Goal: Information Seeking & Learning: Learn about a topic

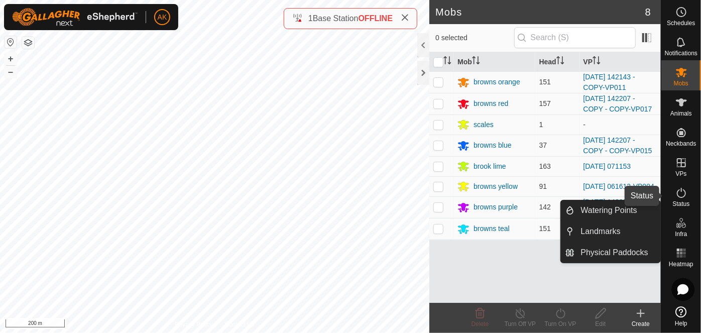
click at [682, 192] on icon at bounding box center [682, 193] width 12 height 12
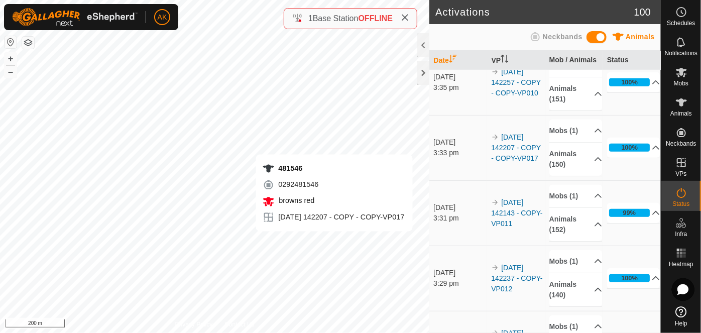
scroll to position [365, 0]
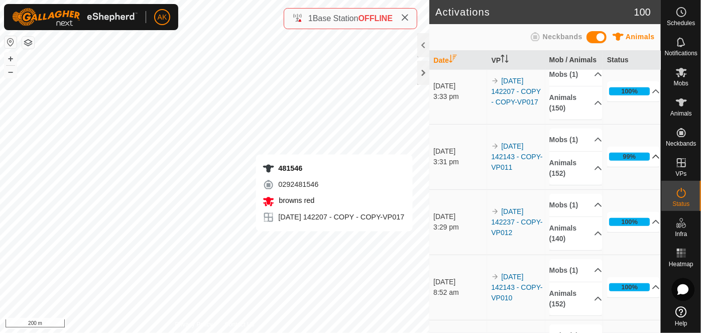
click at [652, 161] on icon at bounding box center [656, 157] width 8 height 8
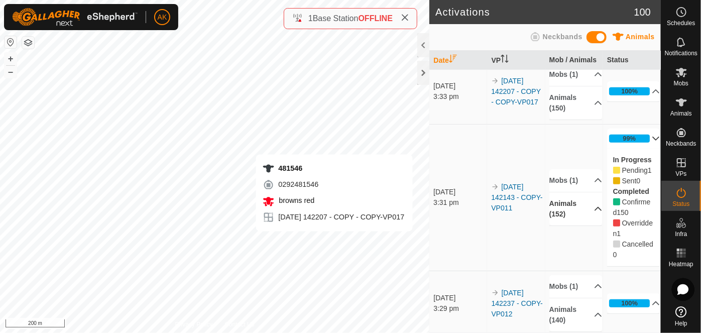
click at [586, 226] on p-accordion-header "Animals (152)" at bounding box center [576, 208] width 53 height 33
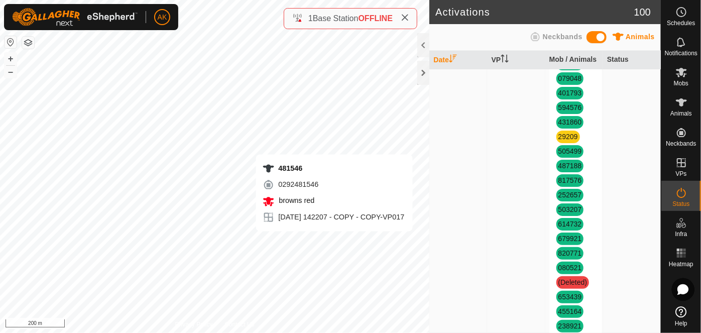
scroll to position [913, 0]
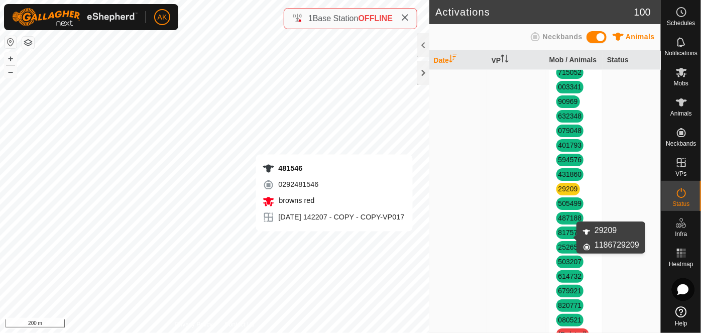
click at [564, 193] on link "29209" at bounding box center [569, 189] width 20 height 8
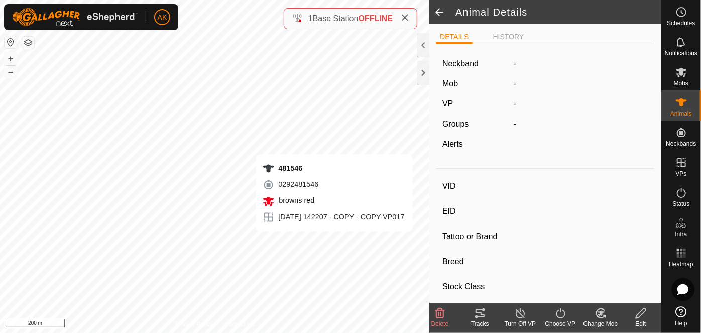
type input "29209"
type input "-"
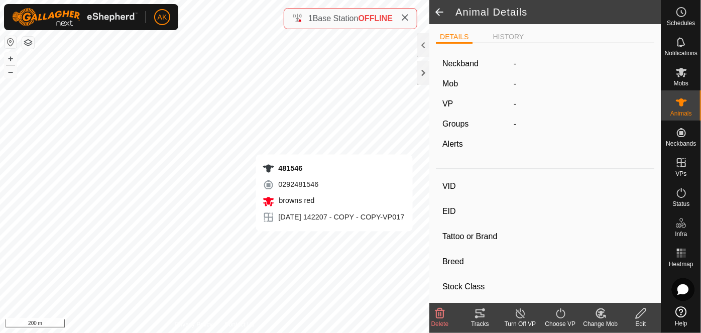
type input "0 kg"
type input "-"
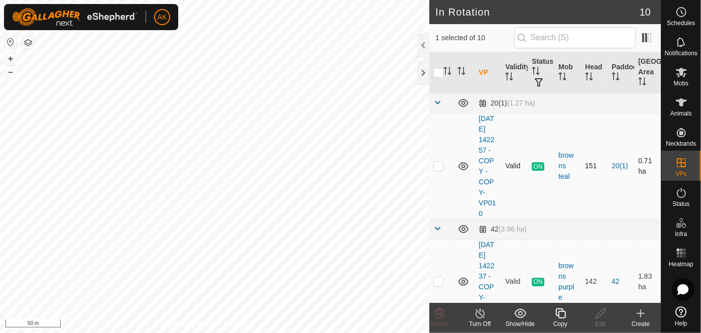
checkbox input "true"
checkbox input "false"
click at [679, 107] on icon at bounding box center [682, 102] width 12 height 12
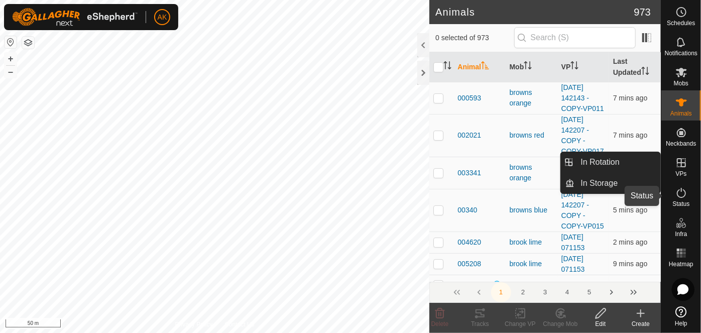
click at [679, 194] on icon at bounding box center [682, 193] width 12 height 12
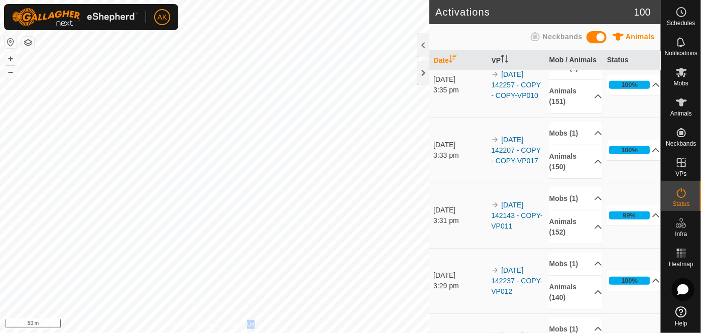
scroll to position [365, 0]
